Goal: Entertainment & Leisure: Consume media (video, audio)

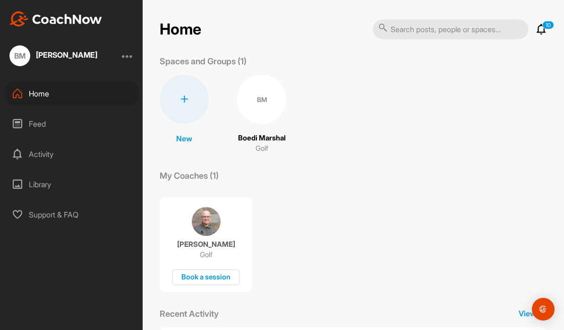
click at [40, 121] on div "Feed" at bounding box center [71, 124] width 133 height 24
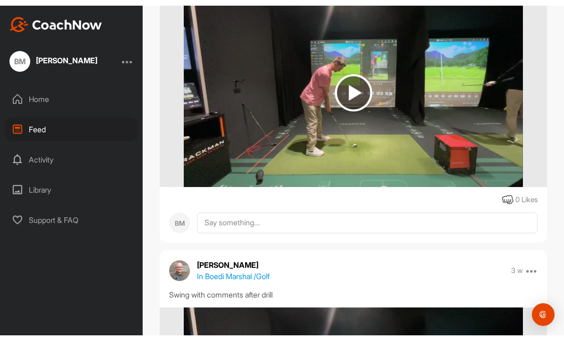
scroll to position [733, 0]
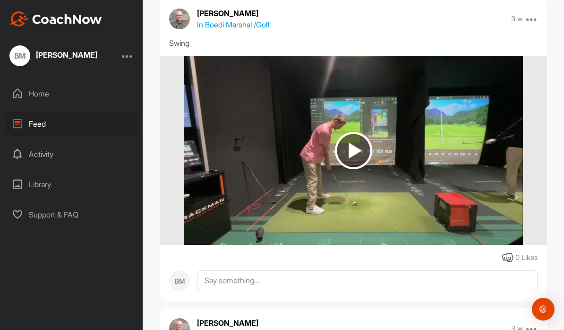
click at [345, 126] on img at bounding box center [353, 150] width 339 height 189
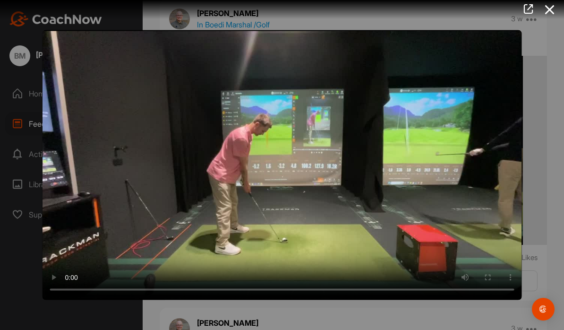
click at [294, 165] on video "Video Player" at bounding box center [282, 165] width 479 height 270
click at [300, 162] on video "Video Player" at bounding box center [282, 165] width 479 height 270
click at [416, 85] on video "Video Player" at bounding box center [282, 165] width 479 height 270
click at [250, 166] on video "Video Player" at bounding box center [282, 165] width 479 height 270
click at [248, 168] on video "Video Player" at bounding box center [282, 165] width 479 height 270
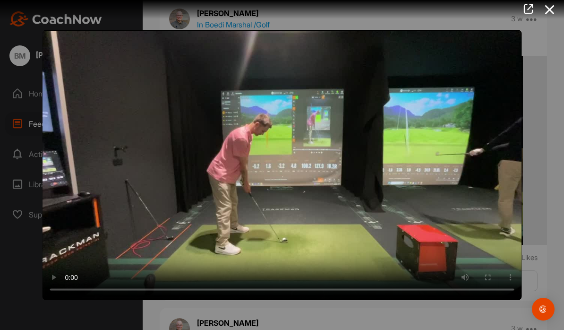
click at [247, 167] on video "Video Player" at bounding box center [282, 165] width 479 height 270
click at [354, 106] on video "Video Player" at bounding box center [282, 165] width 479 height 270
click at [407, 86] on video "Video Player" at bounding box center [282, 165] width 479 height 270
click at [292, 161] on video "Video Player" at bounding box center [282, 165] width 479 height 270
click at [290, 155] on video "Video Player" at bounding box center [282, 165] width 479 height 270
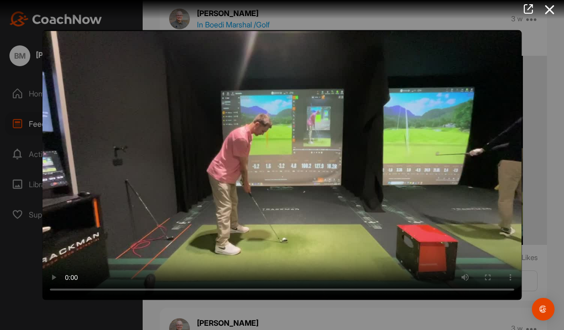
click at [294, 156] on video "Video Player" at bounding box center [282, 165] width 479 height 270
click at [291, 162] on video "Video Player" at bounding box center [282, 165] width 479 height 270
click at [290, 165] on video "Video Player" at bounding box center [282, 165] width 479 height 270
click at [254, 159] on video "Video Player" at bounding box center [282, 165] width 479 height 270
click at [294, 164] on video "Video Player" at bounding box center [282, 165] width 479 height 270
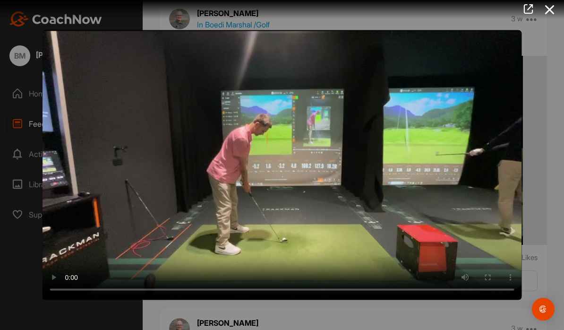
click at [288, 162] on video "Video Player" at bounding box center [282, 165] width 479 height 270
click at [287, 160] on video "Video Player" at bounding box center [282, 165] width 479 height 270
click at [286, 161] on video "Video Player" at bounding box center [282, 165] width 479 height 270
click at [285, 162] on video "Video Player" at bounding box center [282, 165] width 479 height 270
click at [287, 163] on video "Video Player" at bounding box center [282, 165] width 479 height 270
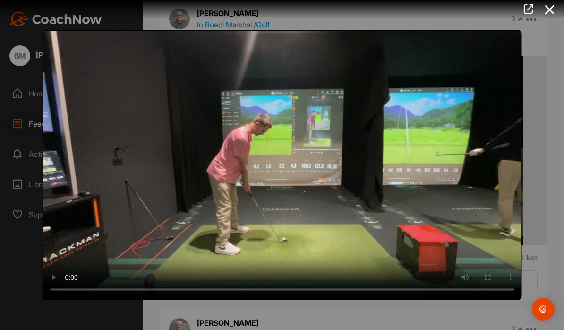
click at [295, 125] on video "Video Player" at bounding box center [282, 165] width 479 height 270
click at [332, 90] on video "Video Player" at bounding box center [282, 165] width 479 height 270
click at [279, 162] on video "Video Player" at bounding box center [282, 165] width 479 height 270
click at [246, 158] on video "Video Player" at bounding box center [282, 165] width 479 height 270
click at [248, 156] on video "Video Player" at bounding box center [282, 165] width 479 height 270
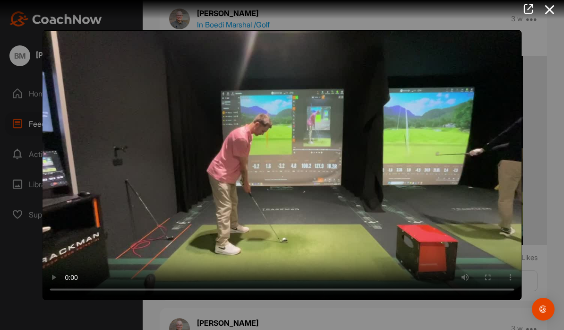
click at [385, 102] on video "Video Player" at bounding box center [282, 165] width 479 height 270
click at [345, 73] on video "Video Player" at bounding box center [282, 165] width 479 height 270
click at [247, 161] on video "Video Player" at bounding box center [282, 165] width 479 height 270
click at [402, 97] on video "Video Player" at bounding box center [282, 165] width 479 height 270
click at [367, 71] on video "Video Player" at bounding box center [282, 165] width 479 height 270
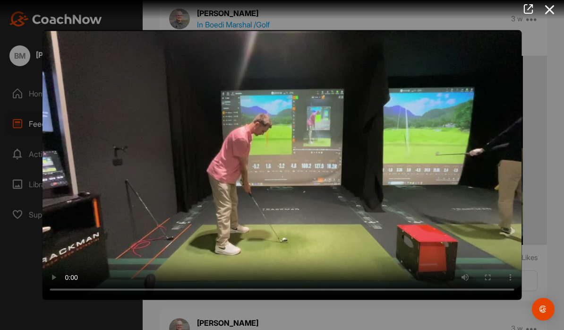
click at [253, 160] on video "Video Player" at bounding box center [282, 165] width 479 height 270
click at [250, 162] on video "Video Player" at bounding box center [282, 165] width 479 height 270
click at [373, 89] on video "Video Player" at bounding box center [282, 165] width 479 height 270
click at [380, 58] on video "Video Player" at bounding box center [282, 165] width 479 height 270
click at [243, 163] on video "Video Player" at bounding box center [282, 165] width 479 height 270
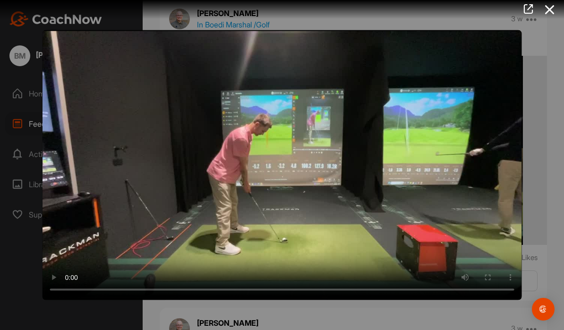
click at [314, 98] on video "Video Player" at bounding box center [282, 165] width 479 height 270
click at [399, 31] on video "Video Player" at bounding box center [282, 165] width 479 height 270
click at [251, 162] on video "Video Player" at bounding box center [282, 165] width 479 height 270
click at [393, 91] on video "Video Player" at bounding box center [282, 165] width 479 height 270
click at [369, 67] on video "Video Player" at bounding box center [282, 165] width 479 height 270
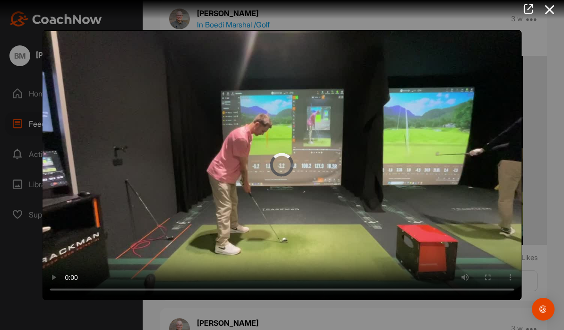
click at [242, 162] on video "Video Player" at bounding box center [282, 165] width 479 height 270
click at [332, 100] on video "Video Player" at bounding box center [282, 165] width 479 height 270
click at [364, 108] on video "Video Player" at bounding box center [282, 165] width 479 height 270
click at [289, 161] on video "Video Player" at bounding box center [282, 165] width 479 height 270
click at [288, 162] on video "Video Player" at bounding box center [282, 165] width 479 height 270
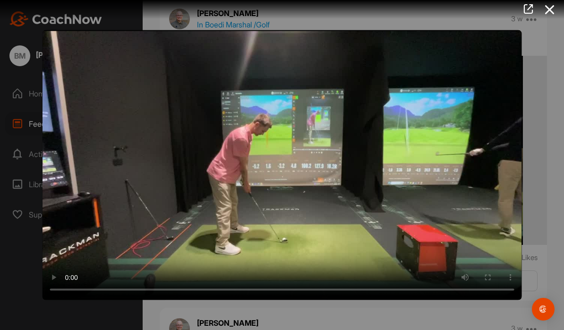
click at [288, 161] on video "Video Player" at bounding box center [282, 165] width 479 height 270
click at [285, 162] on video "Video Player" at bounding box center [282, 165] width 479 height 270
click at [422, 57] on video "Video Player" at bounding box center [282, 165] width 479 height 270
click at [375, 96] on video "Video Player" at bounding box center [282, 165] width 479 height 270
click at [364, 102] on video "Video Player" at bounding box center [282, 165] width 479 height 270
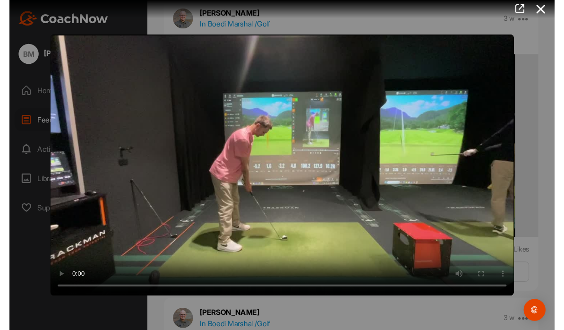
scroll to position [11, 0]
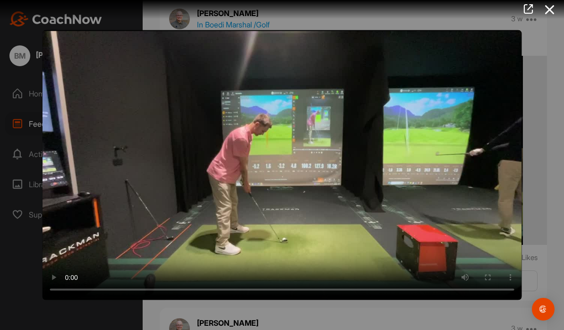
click at [228, 66] on video "Video Player" at bounding box center [282, 165] width 479 height 270
click at [364, 85] on video "Video Player" at bounding box center [282, 165] width 479 height 270
click at [537, 61] on div at bounding box center [282, 165] width 564 height 330
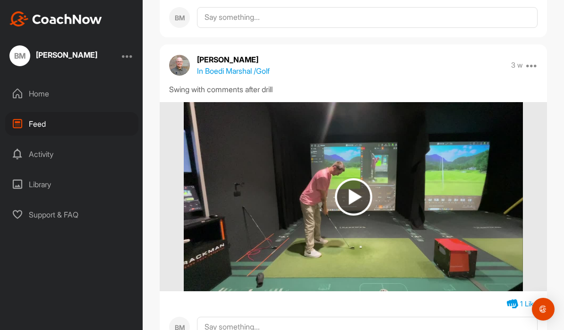
scroll to position [1010, 0]
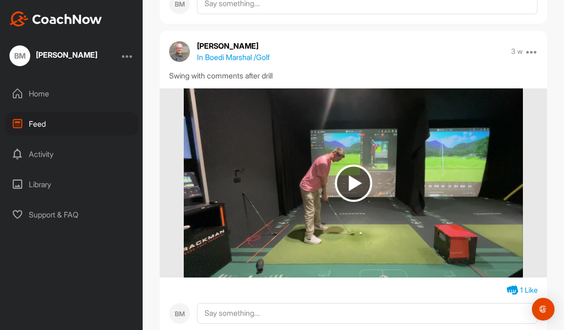
click at [351, 170] on img at bounding box center [353, 182] width 37 height 37
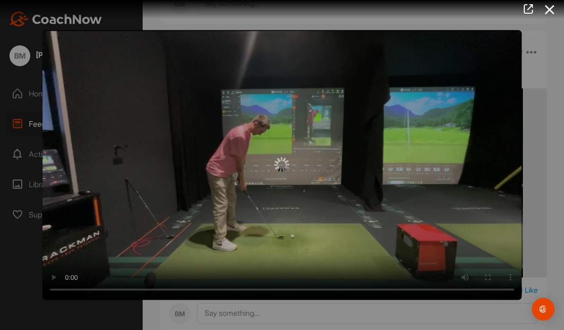
click at [296, 158] on div at bounding box center [282, 165] width 479 height 270
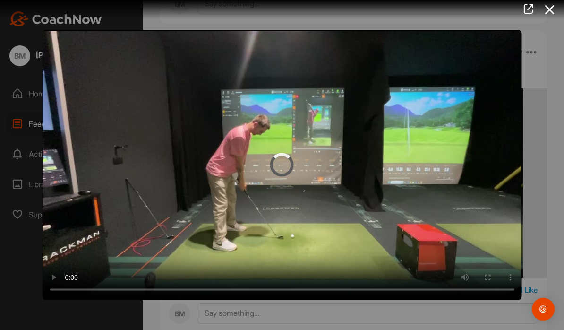
click at [301, 164] on video "Video Player" at bounding box center [282, 165] width 479 height 270
click at [305, 111] on video "Video Player" at bounding box center [282, 165] width 479 height 270
click at [241, 158] on video "Video Player" at bounding box center [282, 165] width 479 height 270
click at [246, 161] on video "Video Player" at bounding box center [282, 165] width 479 height 270
click at [298, 121] on video "Video Player" at bounding box center [282, 165] width 479 height 270
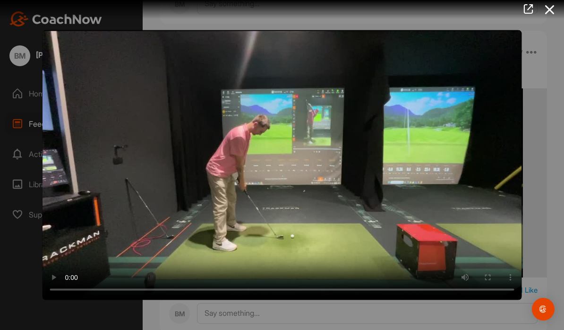
click at [307, 112] on video "Video Player" at bounding box center [282, 165] width 479 height 270
click at [242, 157] on video "Video Player" at bounding box center [282, 165] width 479 height 270
click at [300, 120] on video "Video Player" at bounding box center [282, 165] width 479 height 270
click at [272, 110] on video "Video Player" at bounding box center [282, 165] width 479 height 270
click at [239, 156] on video "Video Player" at bounding box center [282, 165] width 479 height 270
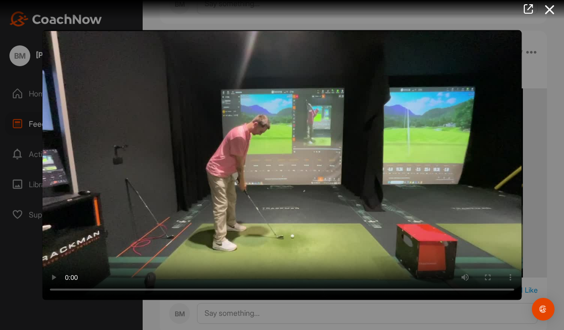
click at [287, 160] on video "Video Player" at bounding box center [282, 165] width 479 height 270
click at [281, 163] on video "Video Player" at bounding box center [282, 165] width 479 height 270
click at [281, 164] on video "Video Player" at bounding box center [282, 165] width 479 height 270
click at [280, 171] on video "Video Player" at bounding box center [282, 165] width 479 height 270
click at [284, 166] on video "Video Player" at bounding box center [282, 165] width 479 height 270
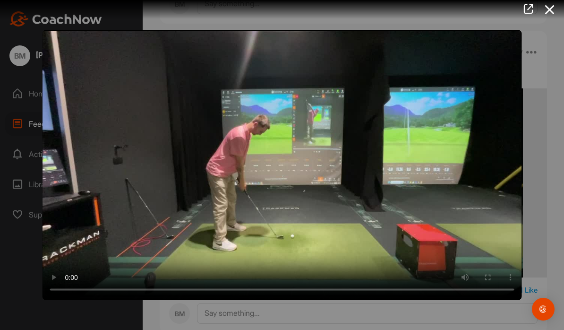
click at [280, 165] on video "Video Player" at bounding box center [282, 165] width 479 height 270
click at [279, 166] on video "Video Player" at bounding box center [282, 165] width 479 height 270
click at [284, 164] on video "Video Player" at bounding box center [282, 165] width 479 height 270
click at [282, 163] on video "Video Player" at bounding box center [282, 165] width 479 height 270
click at [281, 163] on video "Video Player" at bounding box center [282, 165] width 479 height 270
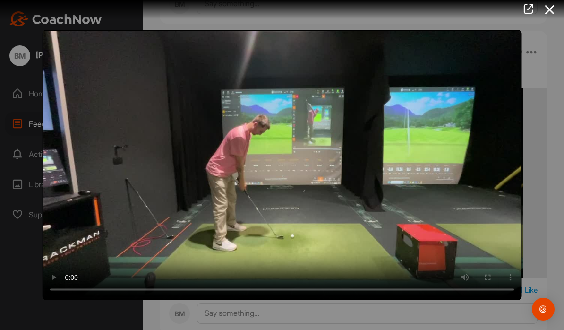
click at [283, 165] on video "Video Player" at bounding box center [282, 165] width 479 height 270
click at [291, 158] on video "Video Player" at bounding box center [282, 165] width 479 height 270
click at [282, 165] on video "Video Player" at bounding box center [282, 165] width 479 height 270
click at [303, 128] on video "Video Player" at bounding box center [282, 165] width 479 height 270
click at [341, 92] on video "Video Player" at bounding box center [282, 165] width 479 height 270
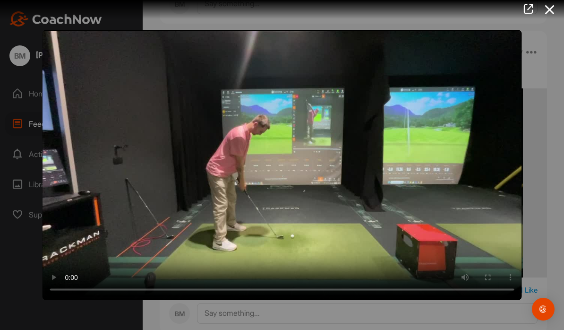
click at [285, 162] on video "Video Player" at bounding box center [282, 165] width 479 height 270
click at [320, 101] on video "Video Player" at bounding box center [282, 165] width 479 height 270
click at [356, 103] on video "Video Player" at bounding box center [282, 165] width 479 height 270
click at [375, 113] on video "Video Player" at bounding box center [282, 165] width 479 height 270
click at [553, 14] on icon at bounding box center [550, 9] width 22 height 17
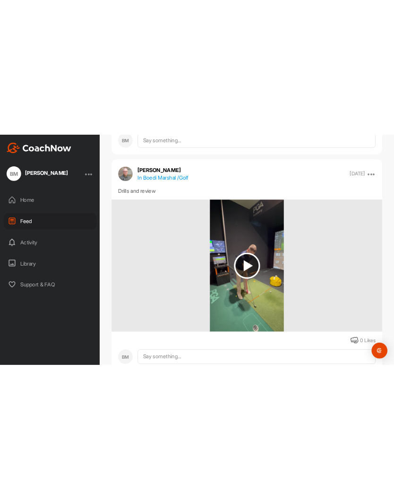
scroll to position [1939, 0]
